Goal: Check status

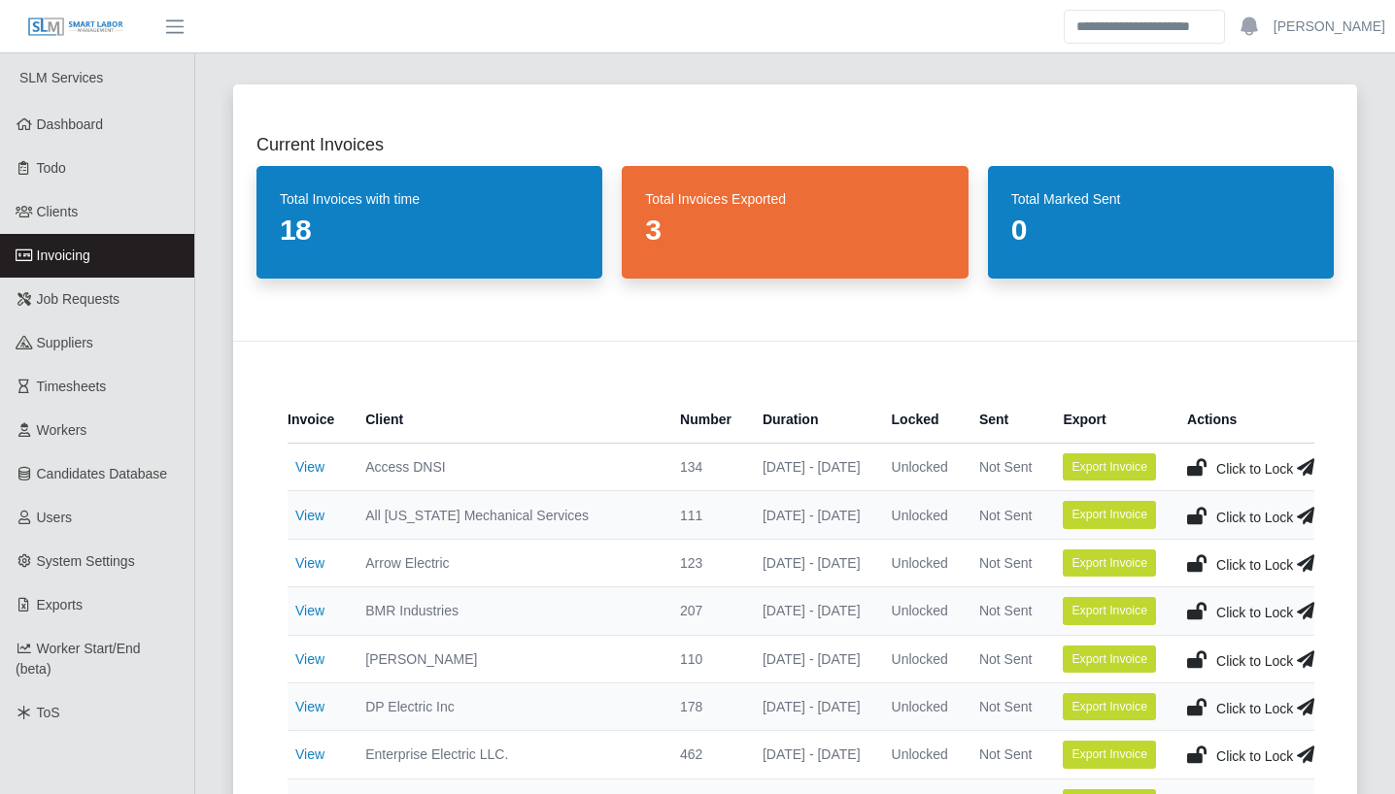
click at [212, 287] on div "Current Invoices Total Invoices with time 18 Total Invoices Exported 3 Total Ma…" at bounding box center [795, 707] width 1170 height 1292
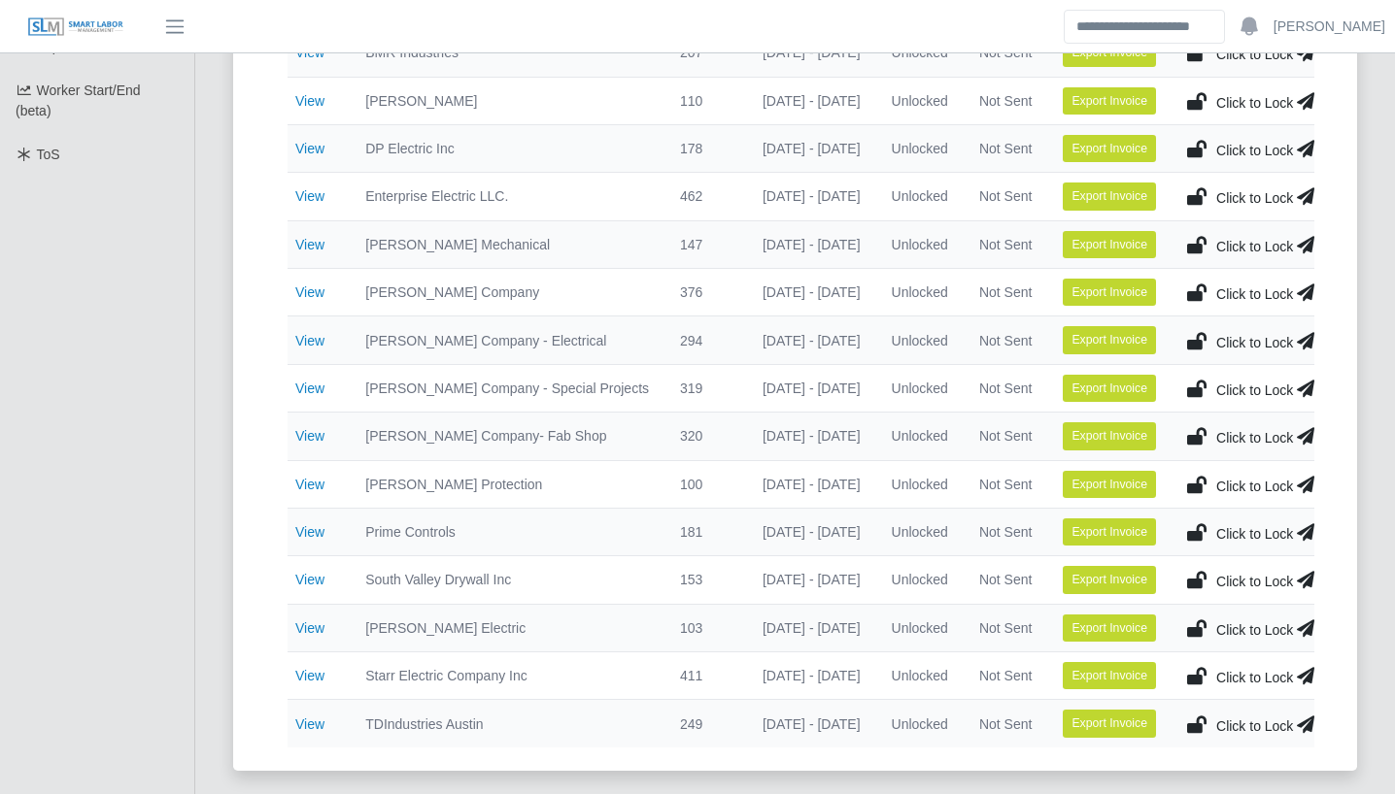
scroll to position [558, 0]
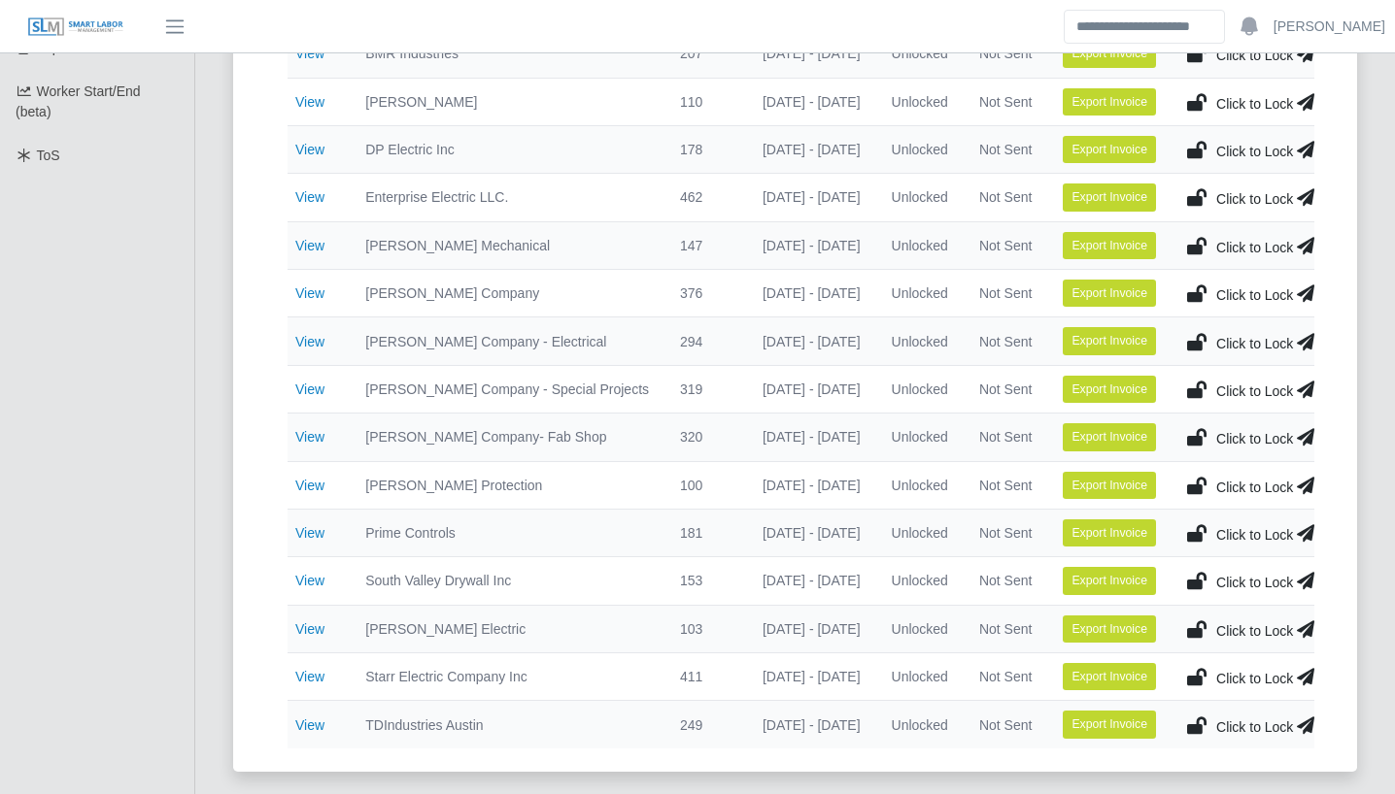
click at [209, 299] on div "Current Invoices Total Invoices with time 18 Total Invoices Exported 3 Total Ma…" at bounding box center [795, 590] width 1200 height 2172
click at [220, 727] on div "Current Invoices Total Invoices with time 18 Total Invoices Exported 3 Total Ma…" at bounding box center [795, 150] width 1170 height 1292
click at [210, 728] on div "Current Invoices Total Invoices with time 18 Total Invoices Exported 3 Total Ma…" at bounding box center [795, 150] width 1170 height 1292
